Goal: Task Accomplishment & Management: Use online tool/utility

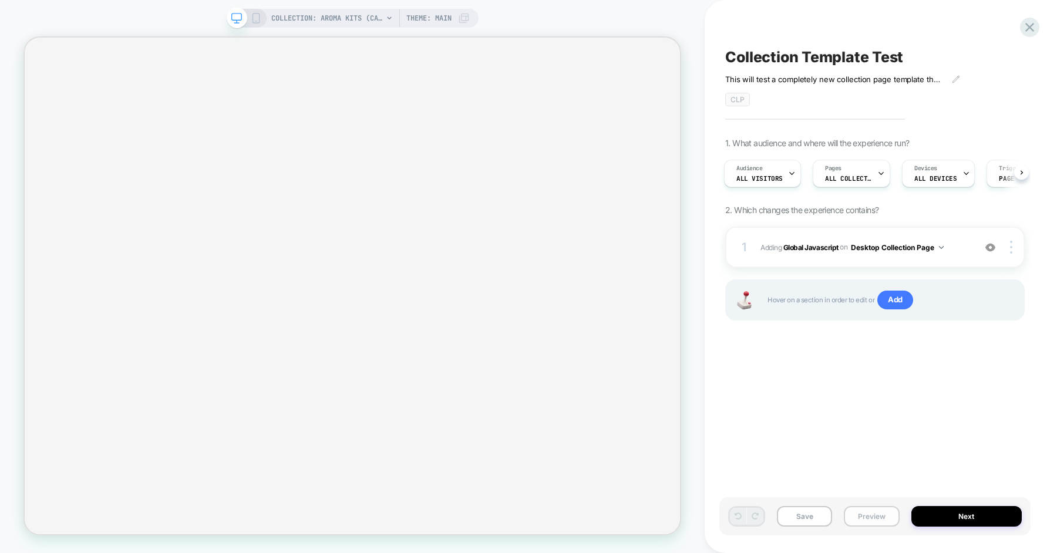
click at [859, 522] on button "Preview" at bounding box center [871, 516] width 55 height 21
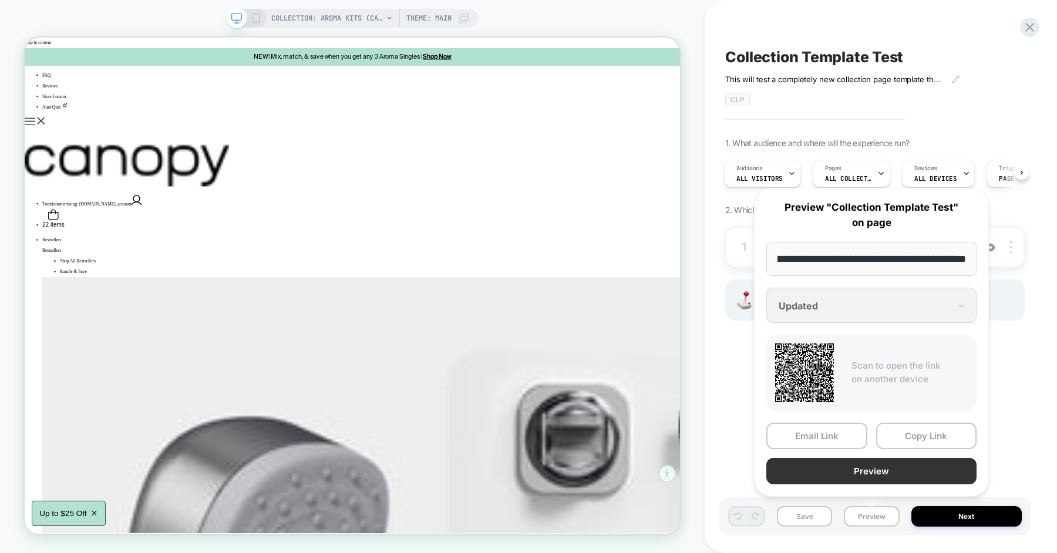
click at [864, 469] on button "Preview" at bounding box center [871, 471] width 210 height 26
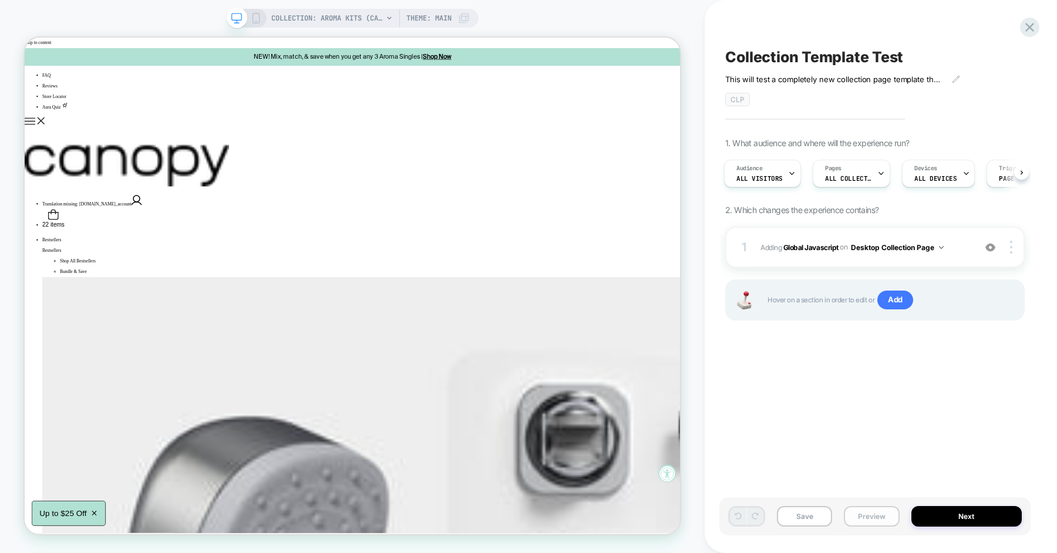
click at [866, 512] on button "Preview" at bounding box center [871, 516] width 55 height 21
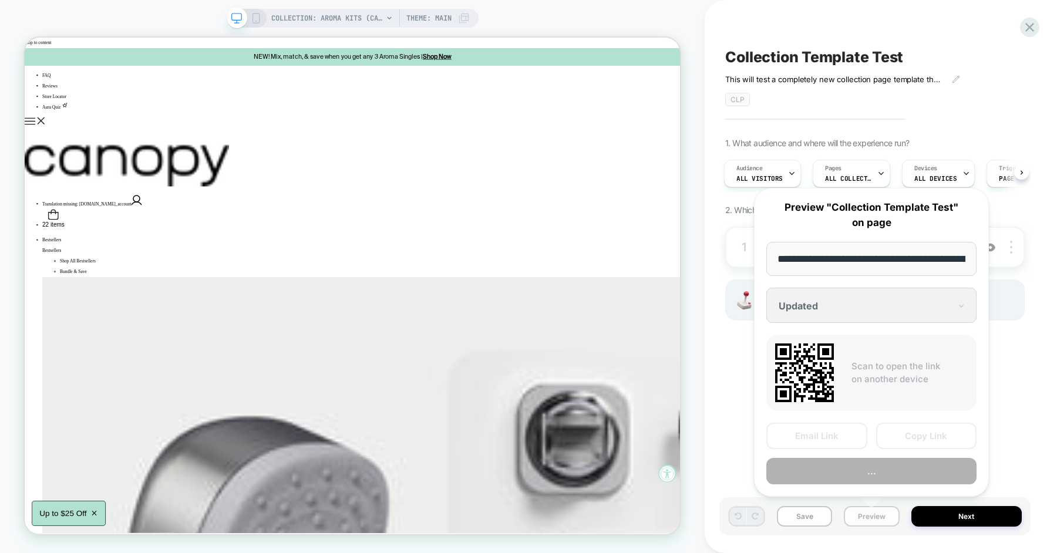
scroll to position [0, 123]
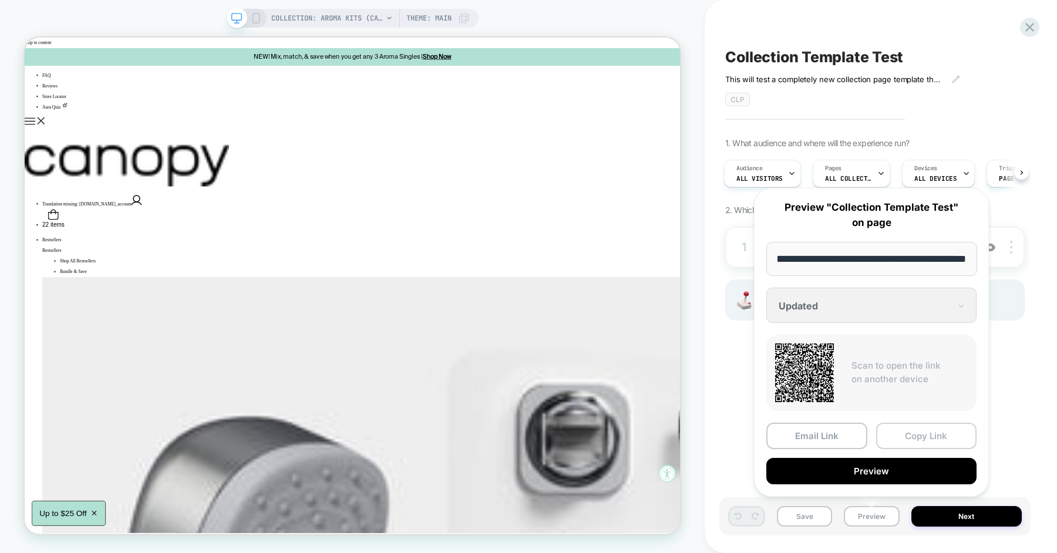
click at [906, 440] on button "Copy Link" at bounding box center [926, 436] width 101 height 26
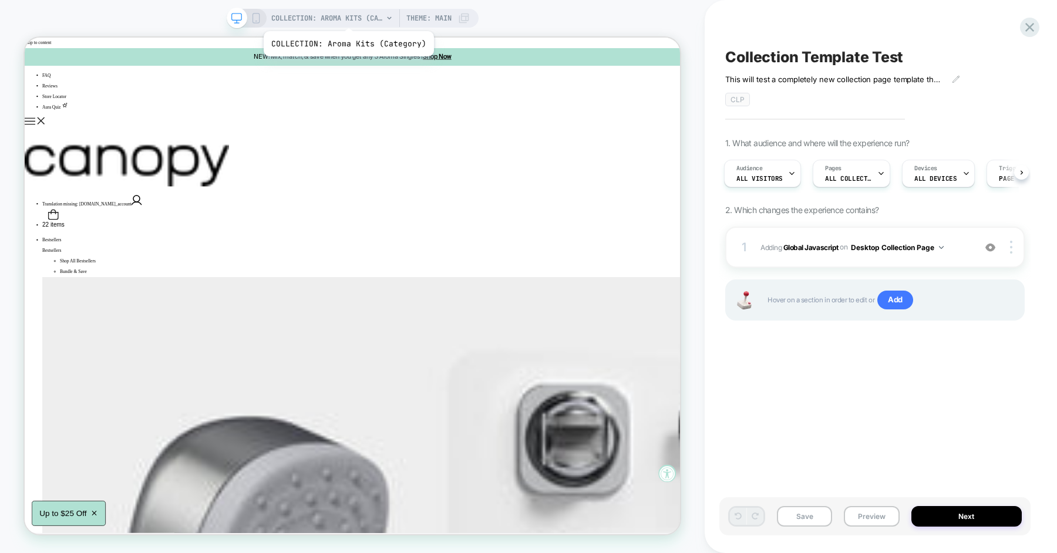
click at [346, 16] on span "COLLECTION: Aroma Kits (Category)" at bounding box center [327, 18] width 112 height 19
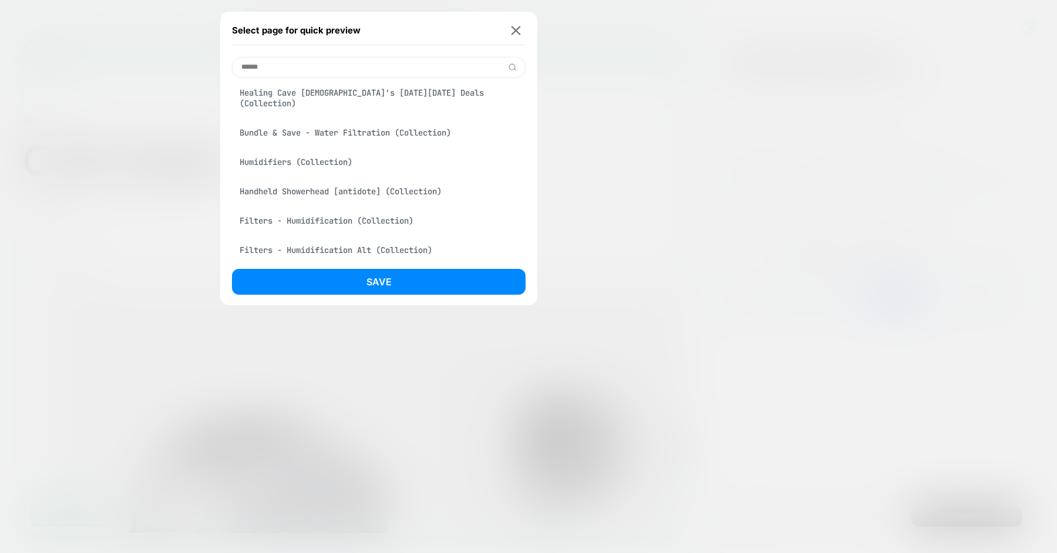
type input "******"
click at [332, 151] on div "Humidifiers (Collection)" at bounding box center [379, 162] width 294 height 22
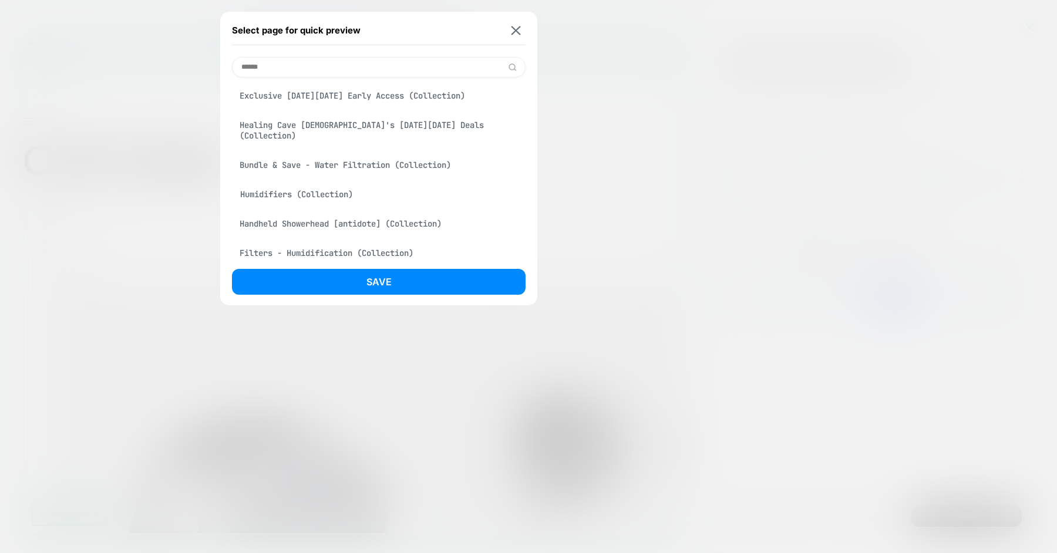
scroll to position [331, 0]
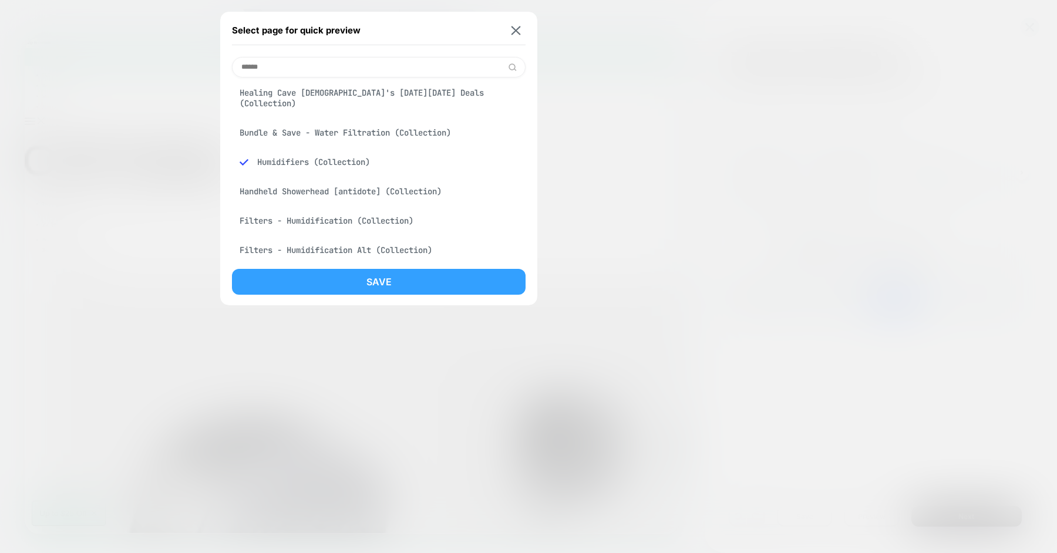
click at [366, 272] on button "Save" at bounding box center [379, 282] width 294 height 26
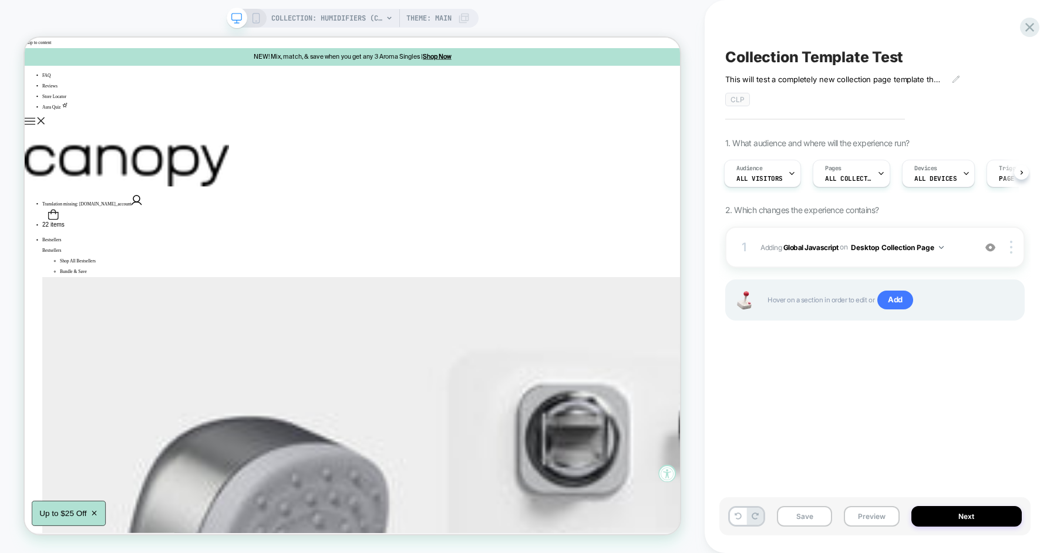
scroll to position [0, 2]
click at [258, 21] on rect at bounding box center [256, 18] width 6 height 9
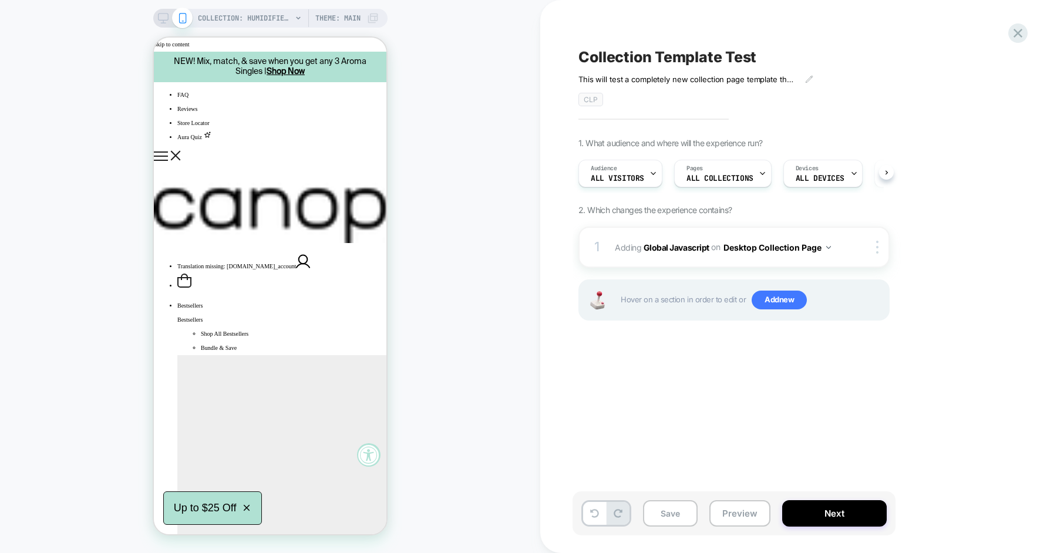
scroll to position [0, 1]
click at [735, 512] on button "Preview" at bounding box center [739, 513] width 61 height 26
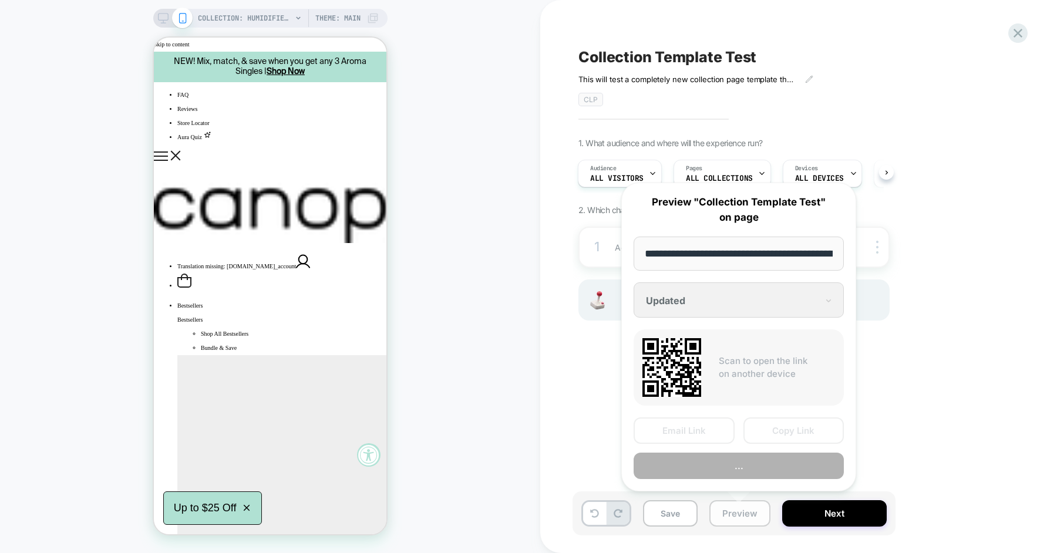
scroll to position [0, 109]
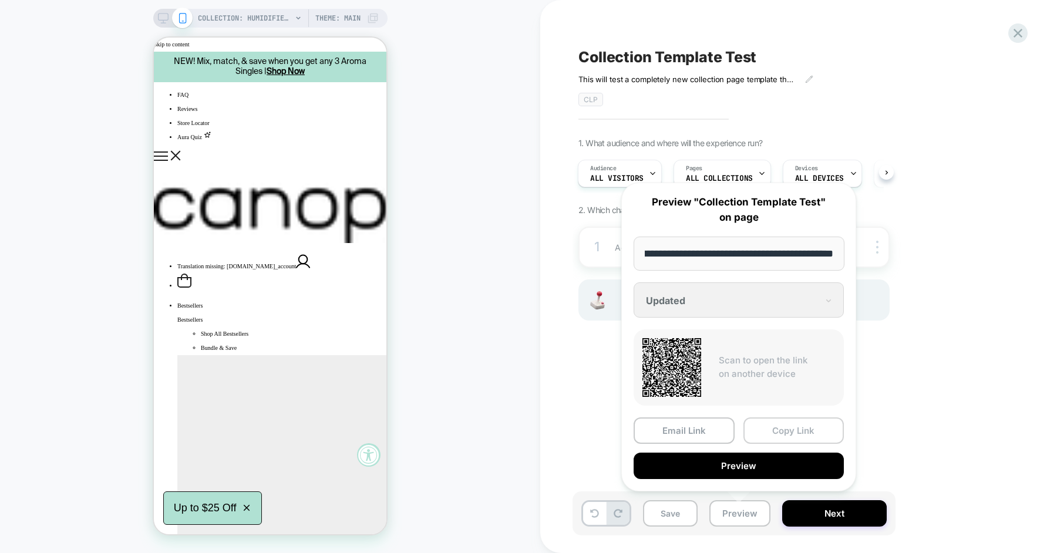
click at [770, 432] on button "Copy Link" at bounding box center [793, 431] width 101 height 26
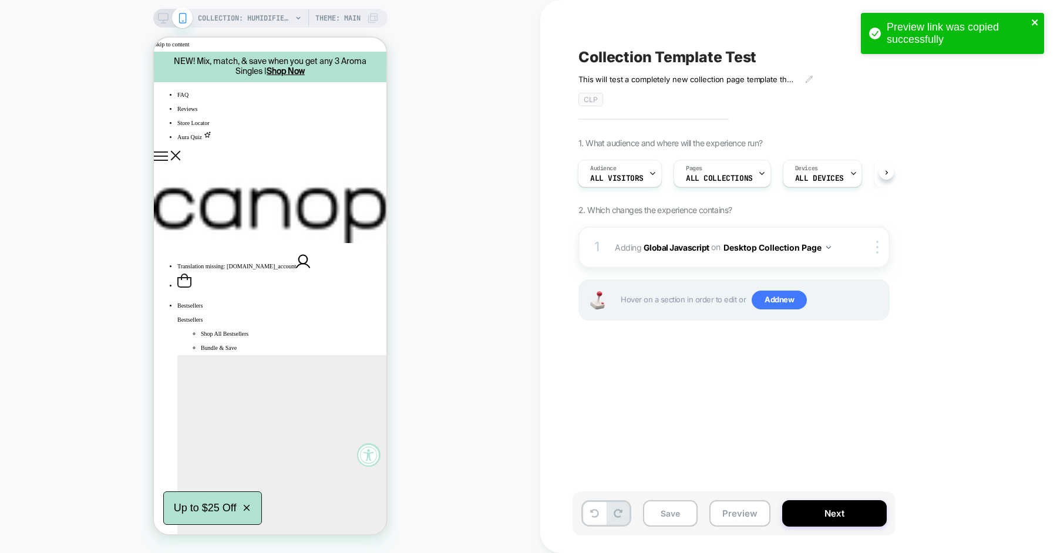
click at [1035, 22] on icon "close" at bounding box center [1035, 22] width 6 height 6
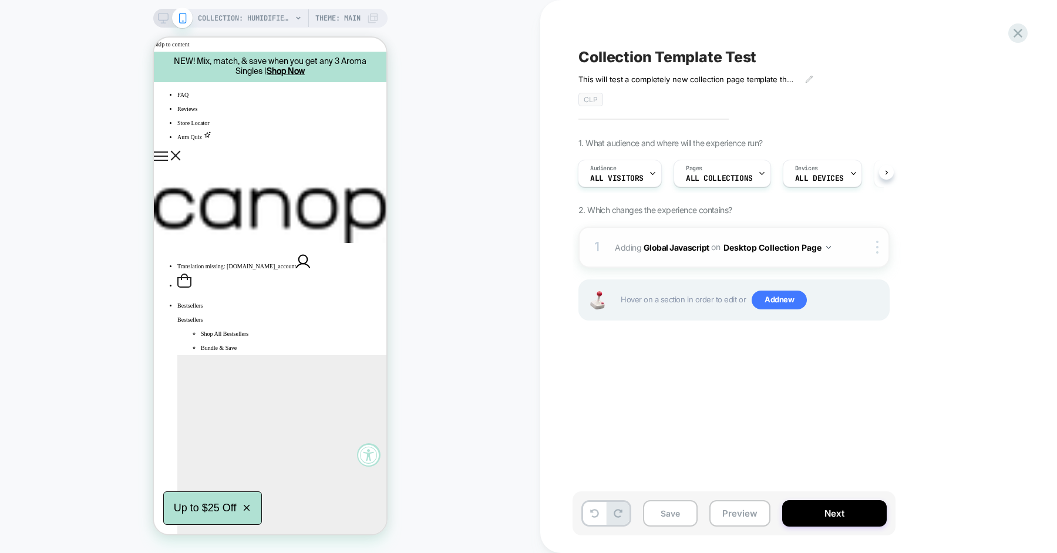
click at [840, 251] on div "1 Adding Global Javascript on Desktop Collection Page Add Before Add After Copy…" at bounding box center [733, 247] width 311 height 41
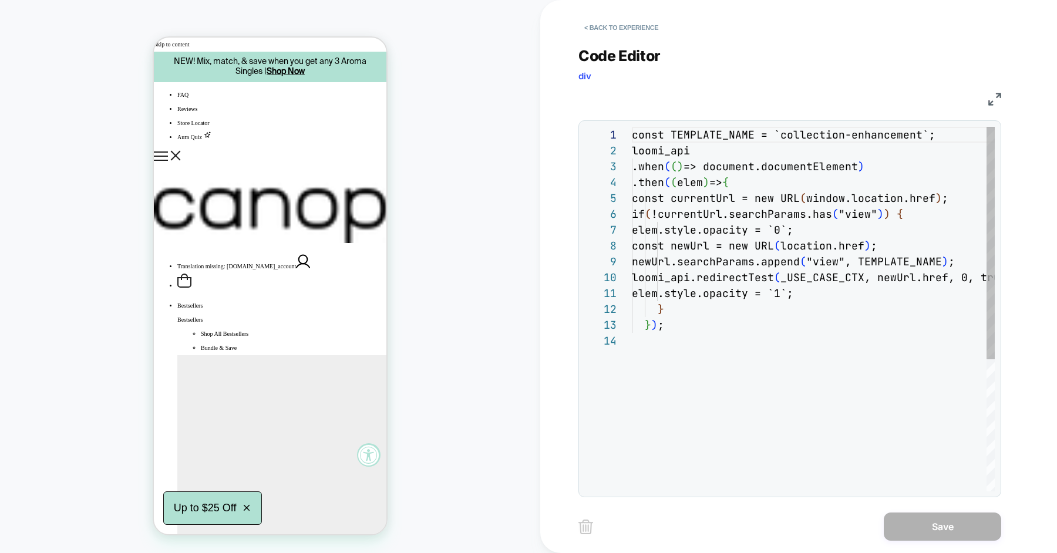
scroll to position [159, 0]
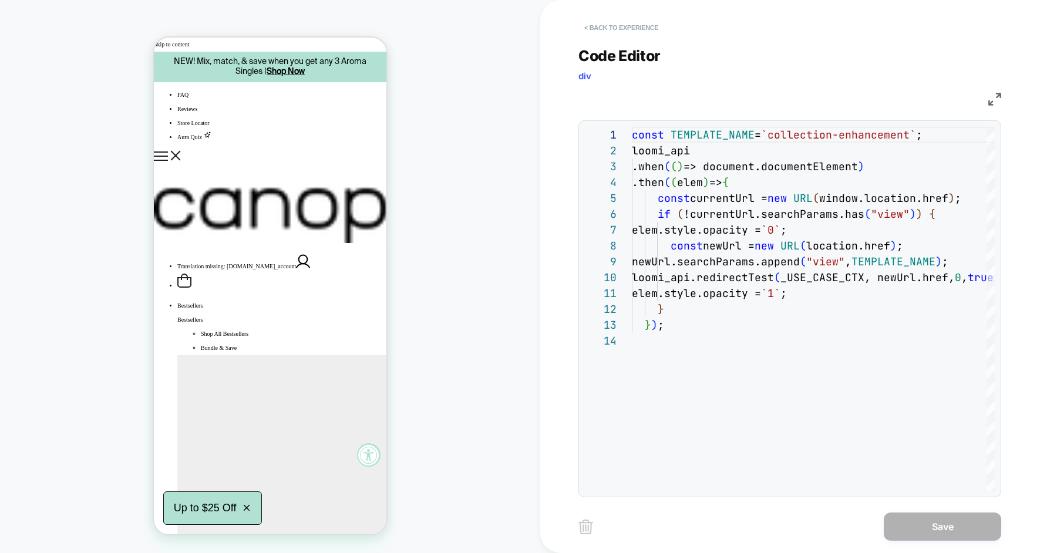
click at [640, 29] on button "< Back to experience" at bounding box center [621, 27] width 86 height 19
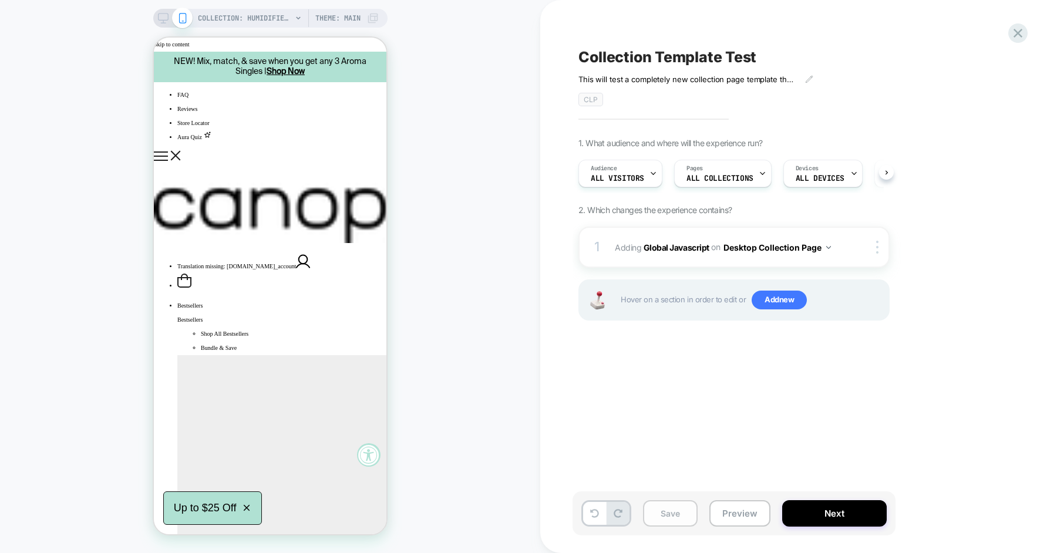
scroll to position [0, 1]
click at [685, 523] on button "Save" at bounding box center [670, 513] width 55 height 26
click at [876, 243] on img at bounding box center [877, 247] width 2 height 13
click at [863, 300] on div "Target All Devices" at bounding box center [878, 307] width 105 height 32
click at [674, 507] on button "Save" at bounding box center [670, 513] width 55 height 26
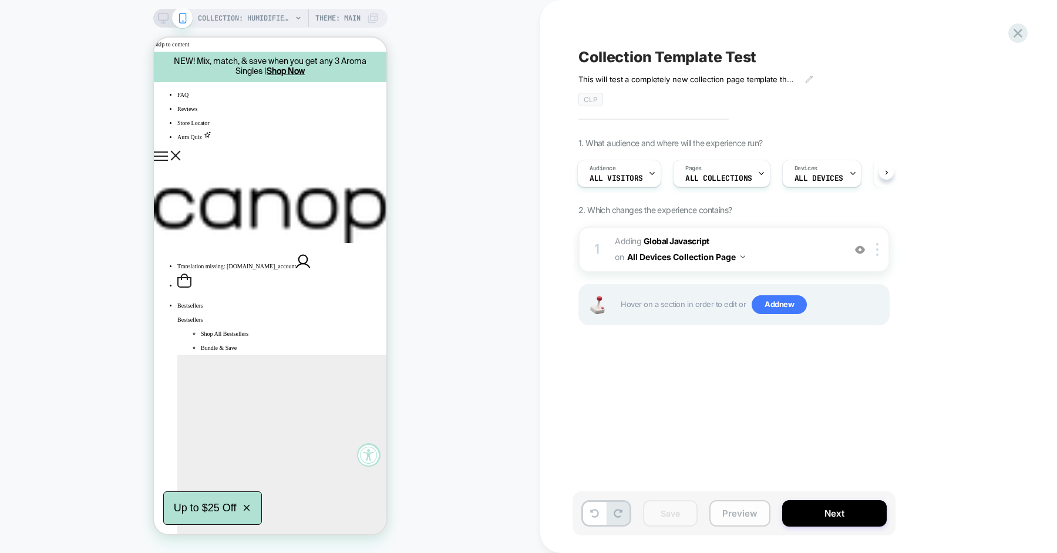
click at [718, 505] on button "Preview" at bounding box center [739, 513] width 61 height 26
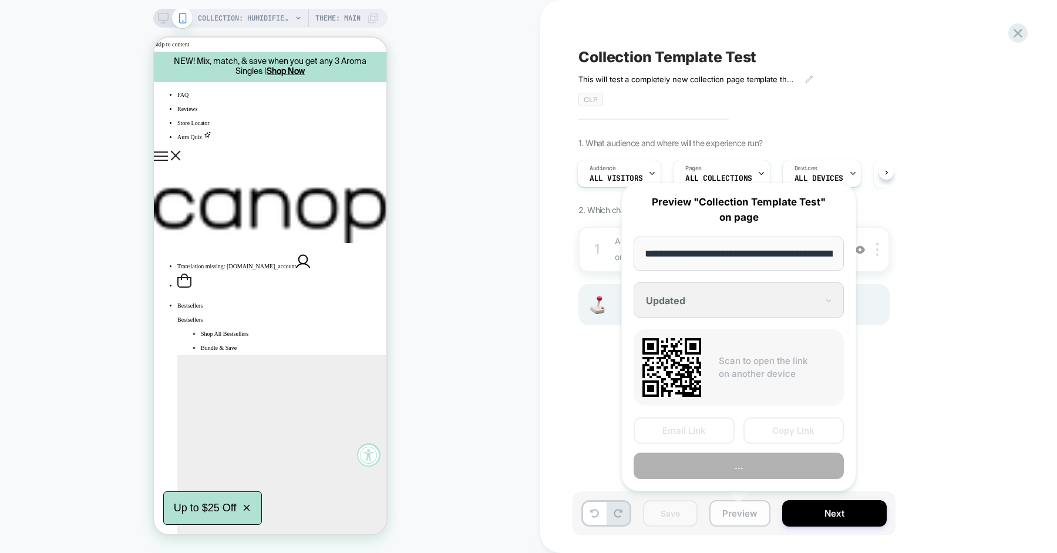
scroll to position [0, 109]
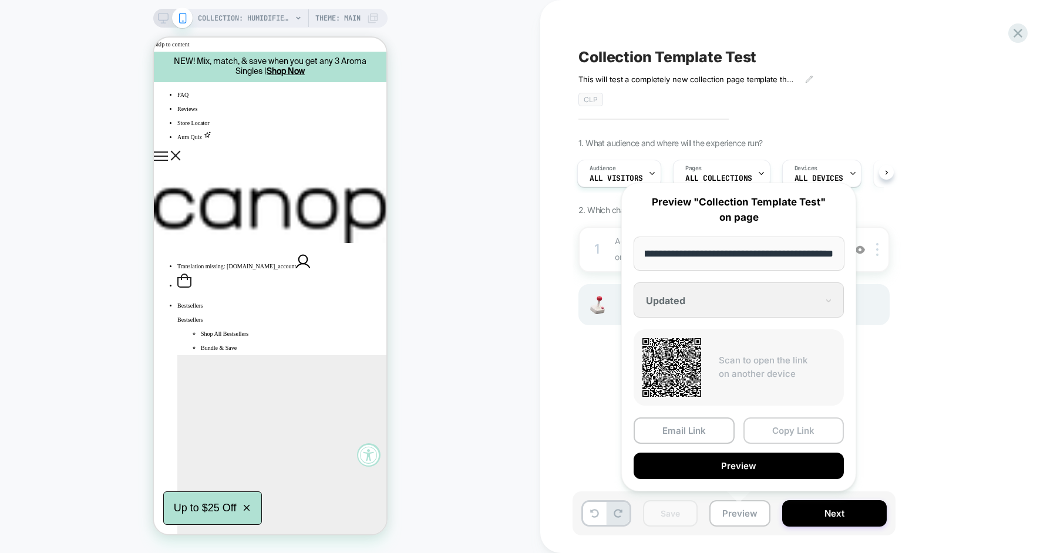
click at [782, 422] on button "Copy Link" at bounding box center [793, 431] width 101 height 26
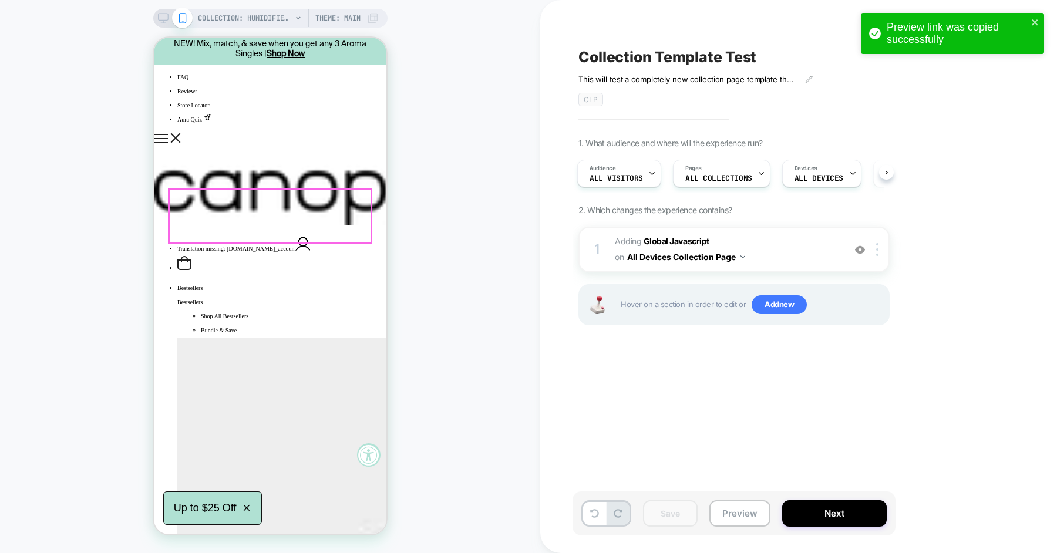
scroll to position [0, 0]
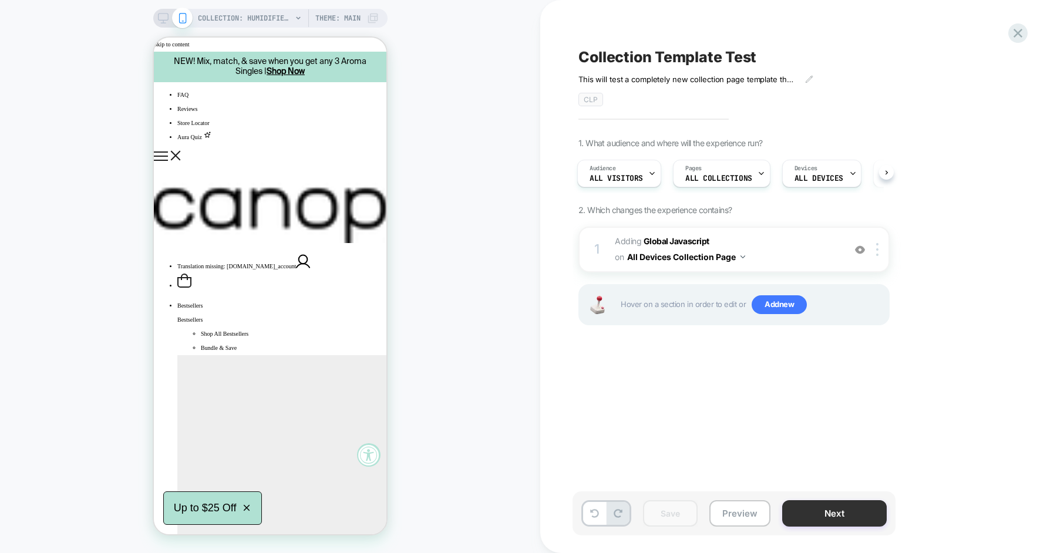
click at [815, 516] on button "Next" at bounding box center [834, 513] width 105 height 26
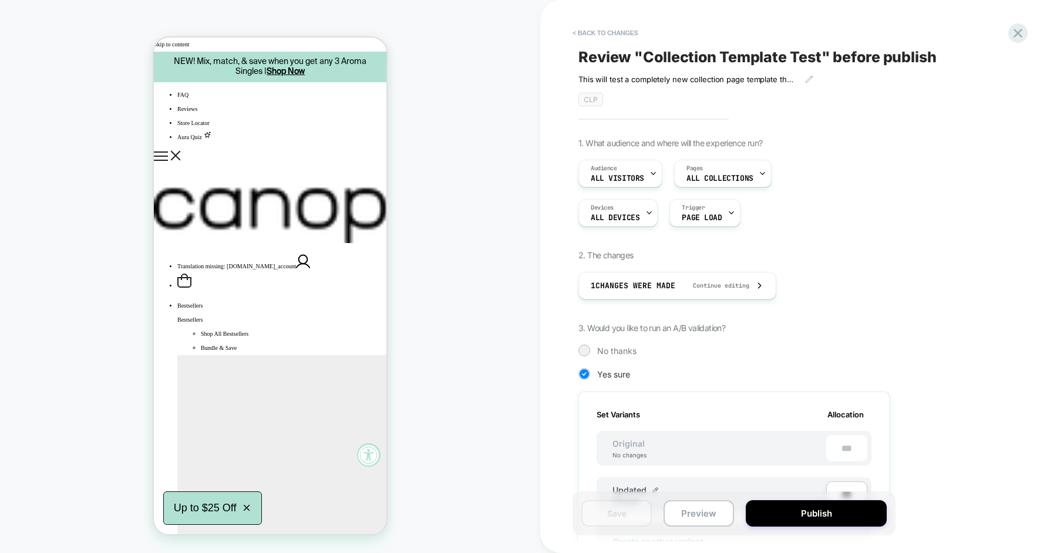
scroll to position [0, 1]
click at [1015, 36] on icon at bounding box center [1018, 33] width 9 height 9
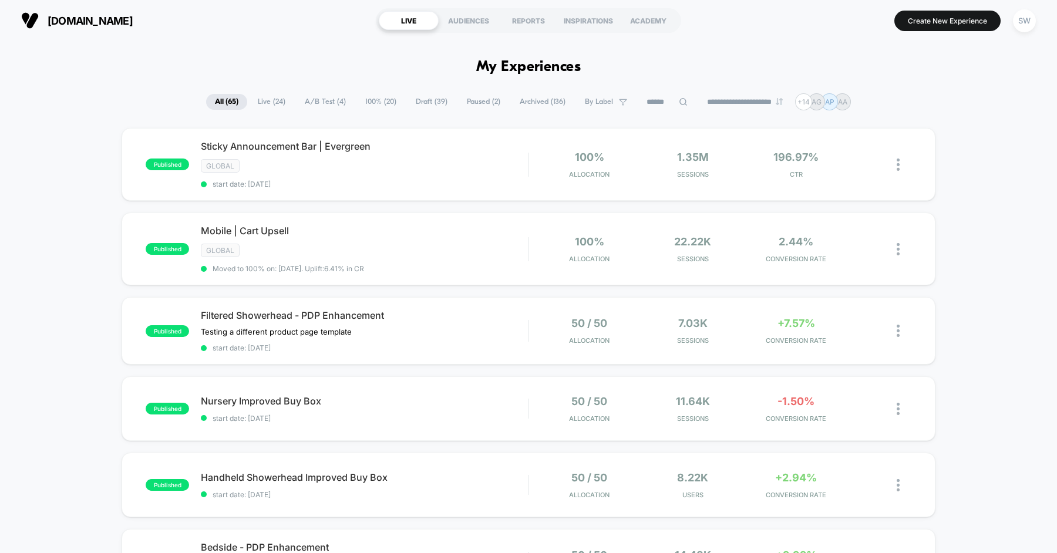
click at [440, 102] on span "Draft ( 39 )" at bounding box center [431, 102] width 49 height 16
